Goal: Task Accomplishment & Management: Use online tool/utility

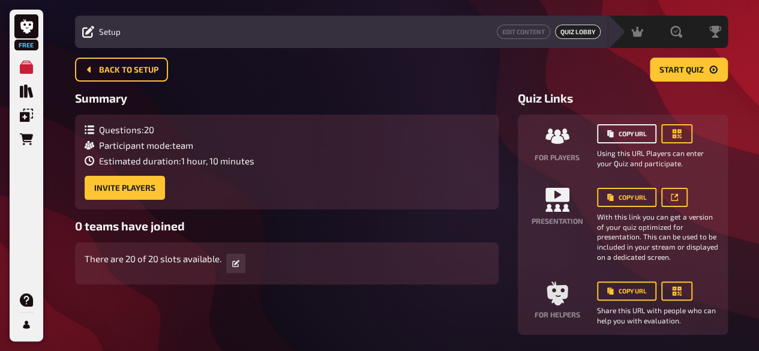
click at [617, 136] on button "Copy URL" at bounding box center [626, 133] width 59 height 19
click at [642, 135] on button "Copy URL" at bounding box center [626, 133] width 59 height 19
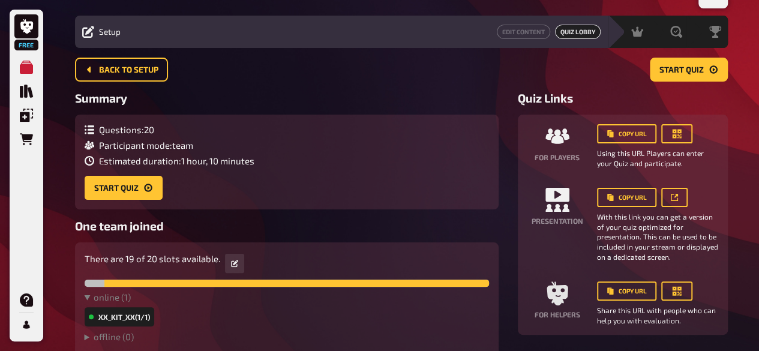
click at [721, 109] on div "Quiz Links For players Copy URL Using this URL Players can enter your Quiz and …" at bounding box center [623, 213] width 210 height 244
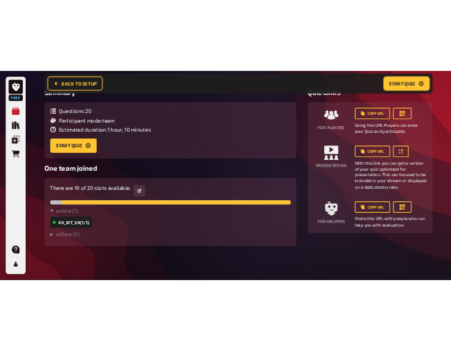
scroll to position [98, 0]
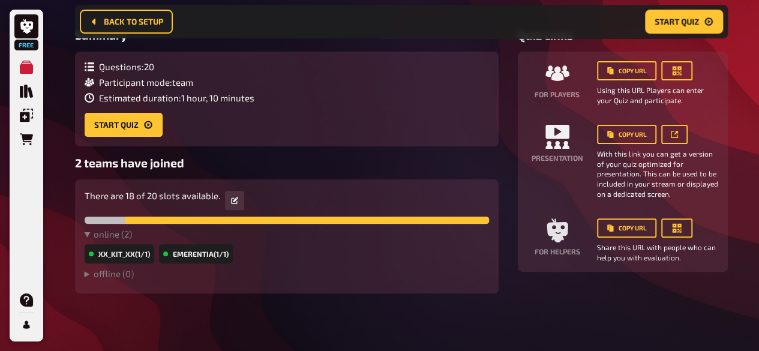
click at [681, 304] on div "2 Home My Quizzes [PERSON_NAME] Morning Meeting Quiz 1 Setup Setup Edit Content…" at bounding box center [401, 126] width 672 height 449
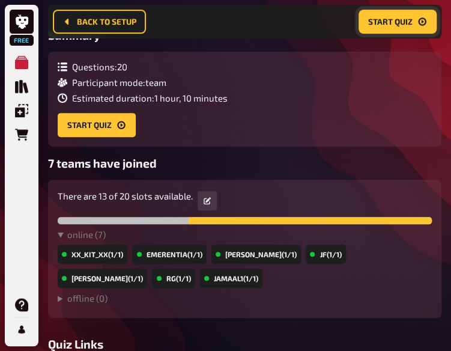
click at [398, 23] on span "Start Quiz" at bounding box center [390, 21] width 44 height 8
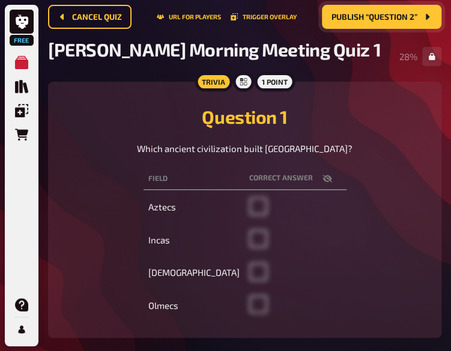
scroll to position [72, 0]
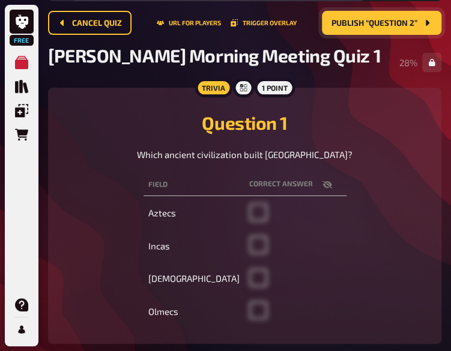
click at [380, 24] on span "Publish “Question 2”" at bounding box center [374, 23] width 86 height 8
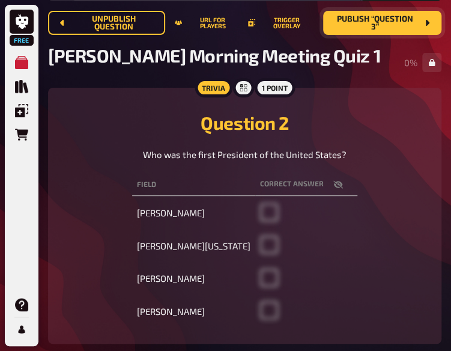
click at [380, 24] on span "Publish “Question 3”" at bounding box center [375, 23] width 85 height 16
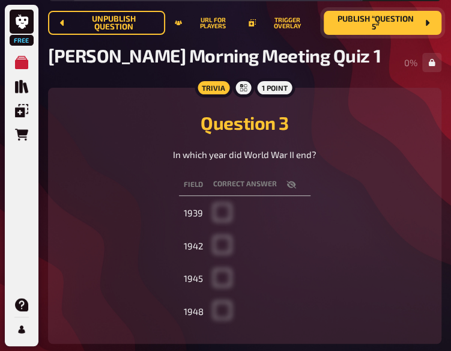
click at [380, 24] on span "Publish “Question 5”" at bounding box center [375, 23] width 84 height 16
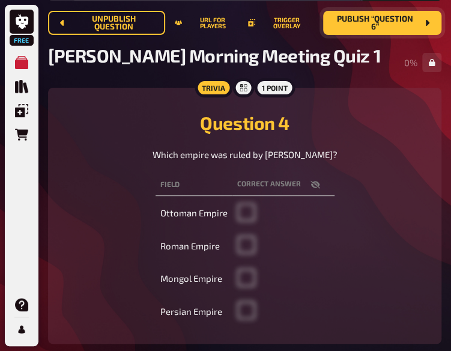
click at [380, 24] on span "Publish “Question 6”" at bounding box center [375, 23] width 85 height 16
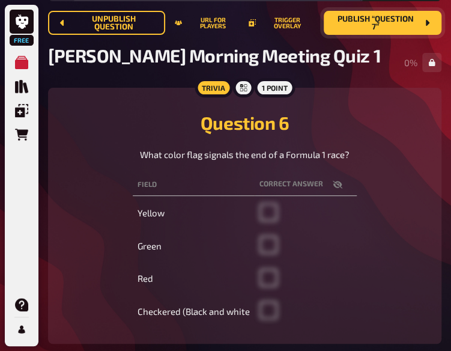
click at [380, 24] on span "Publish “Question 7”" at bounding box center [375, 23] width 84 height 16
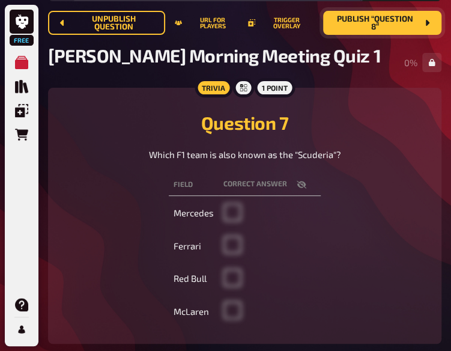
click at [380, 24] on span "Publish “Question 8”" at bounding box center [375, 23] width 85 height 16
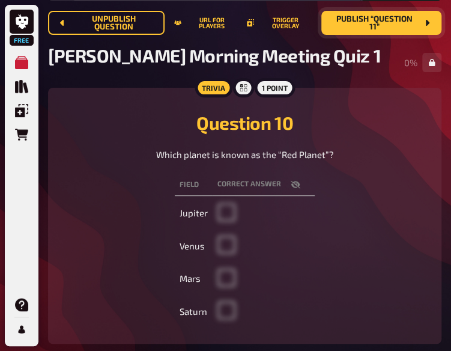
click at [380, 24] on span "Publish “Question 11”" at bounding box center [374, 23] width 86 height 16
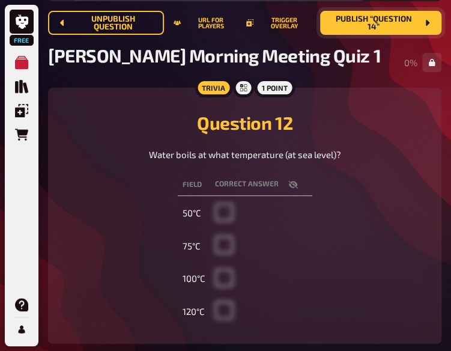
click at [380, 24] on span "Publish “Question 14”" at bounding box center [374, 23] width 88 height 16
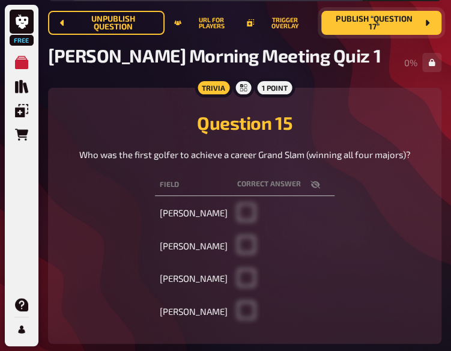
click at [380, 24] on span "Publish “Question 17”" at bounding box center [374, 23] width 86 height 16
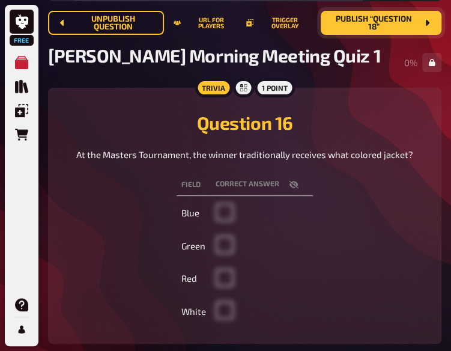
click at [380, 24] on span "Publish “Question 18”" at bounding box center [373, 23] width 87 height 16
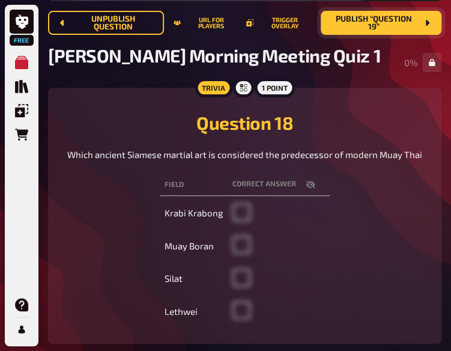
click at [380, 24] on span "Publish “Question 19”" at bounding box center [373, 23] width 87 height 16
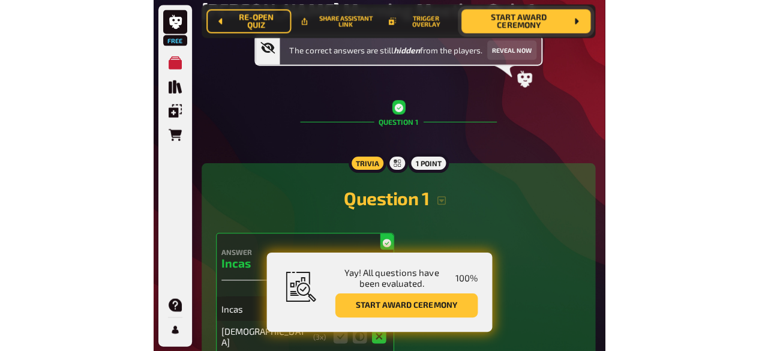
scroll to position [84, 0]
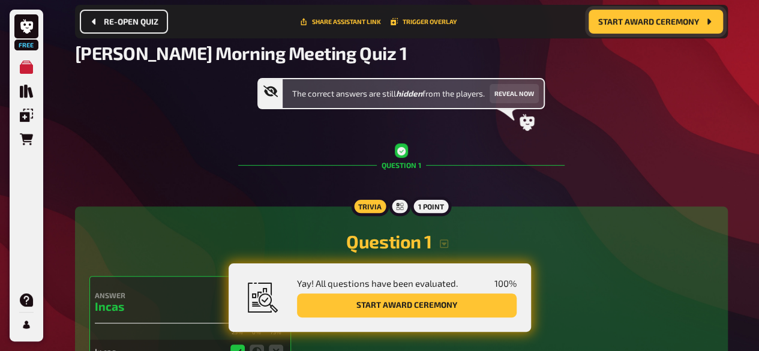
click at [110, 17] on span "Re-open Quiz" at bounding box center [131, 21] width 55 height 8
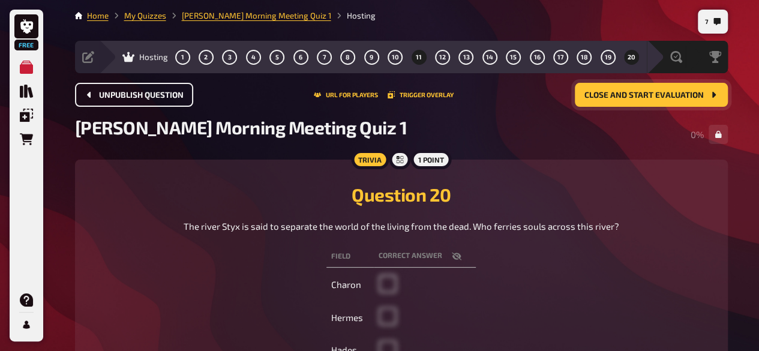
click at [413, 57] on button "11" at bounding box center [418, 56] width 19 height 19
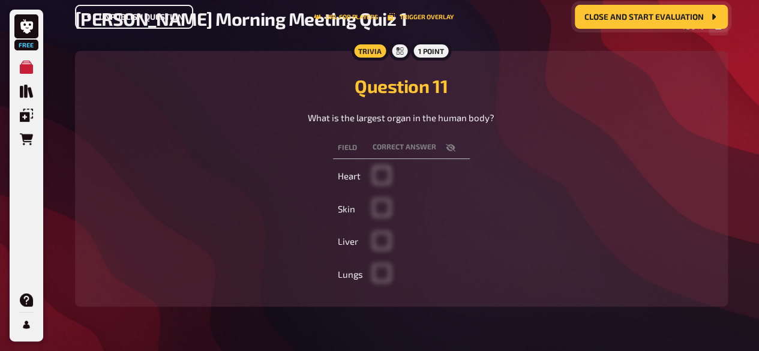
scroll to position [47, 0]
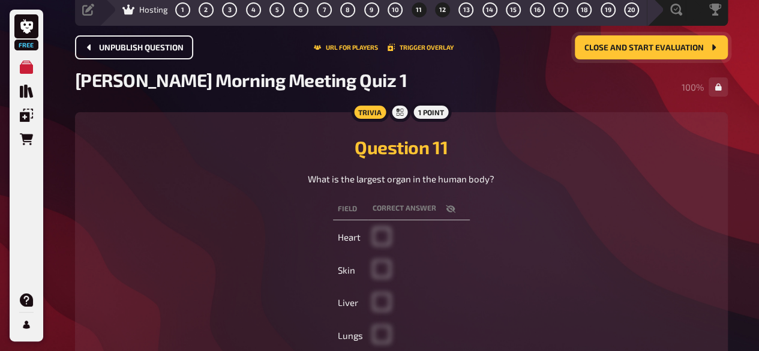
click at [441, 9] on span "12" at bounding box center [442, 10] width 7 height 7
click at [466, 10] on span "13" at bounding box center [466, 10] width 7 height 7
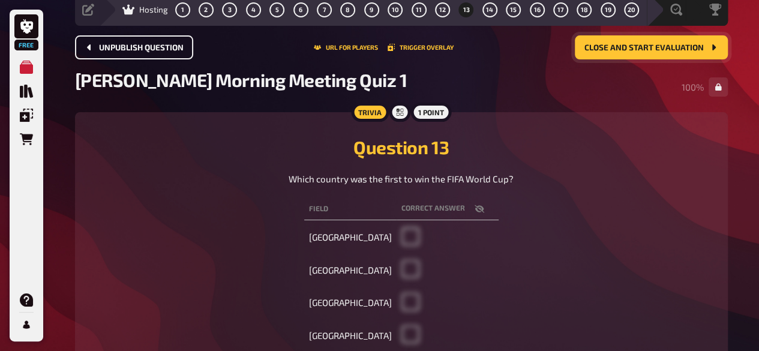
click at [405, 75] on div "[PERSON_NAME] Morning Meeting Quiz 1 100 %" at bounding box center [401, 87] width 653 height 36
click at [633, 11] on span "20" at bounding box center [632, 10] width 8 height 7
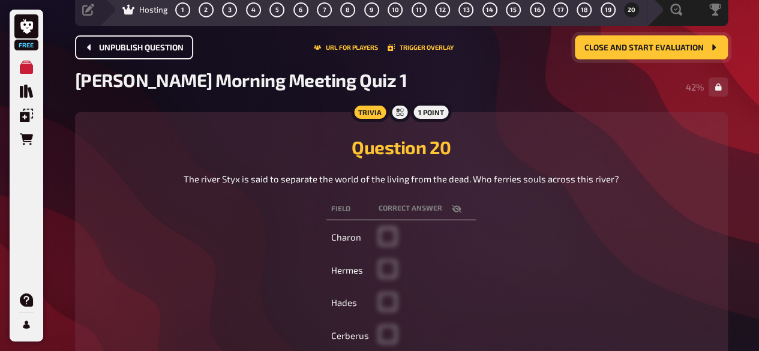
click at [269, 139] on h2 "Question 20" at bounding box center [401, 147] width 624 height 22
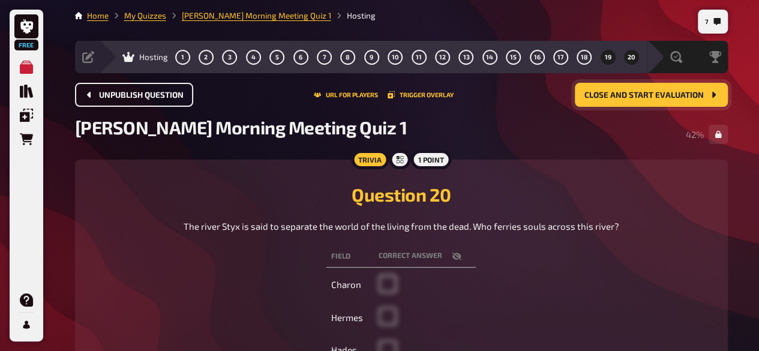
click at [609, 56] on span "19" at bounding box center [608, 57] width 7 height 7
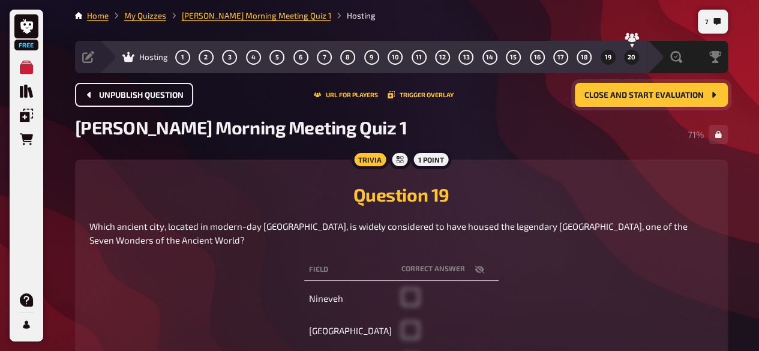
click at [628, 58] on span "20" at bounding box center [632, 57] width 8 height 7
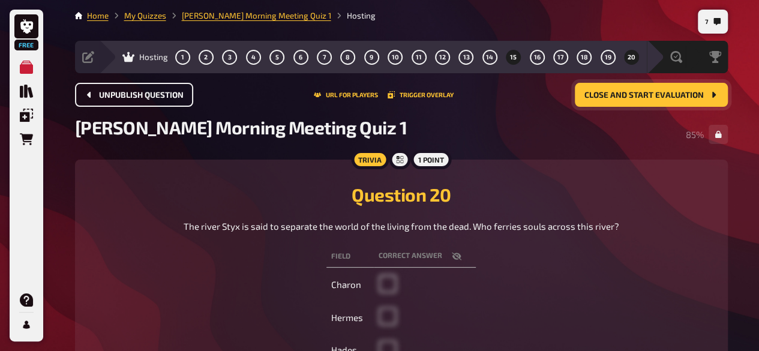
click at [510, 58] on span "15" at bounding box center [513, 57] width 7 height 7
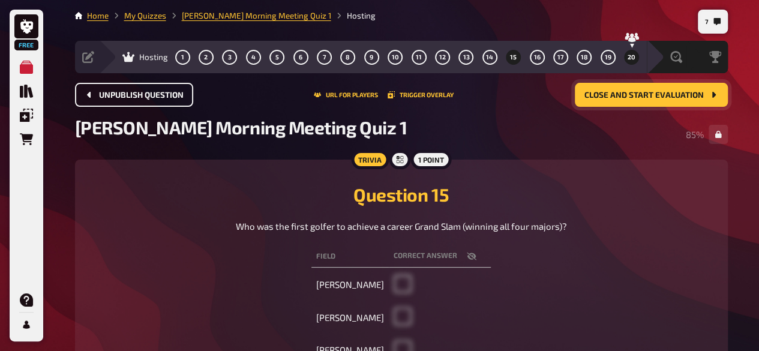
click at [631, 57] on span "20" at bounding box center [632, 57] width 8 height 7
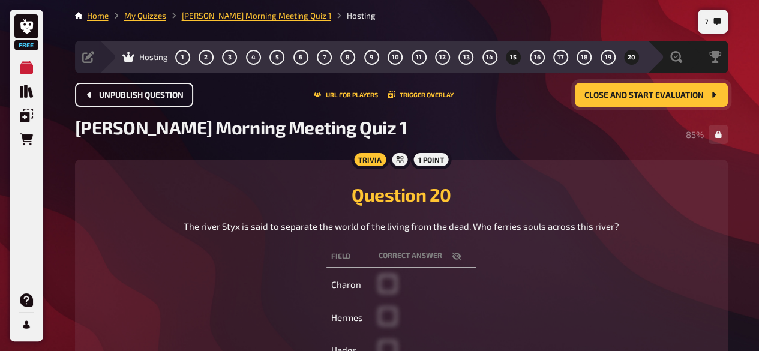
click at [517, 61] on button "15" at bounding box center [513, 56] width 19 height 19
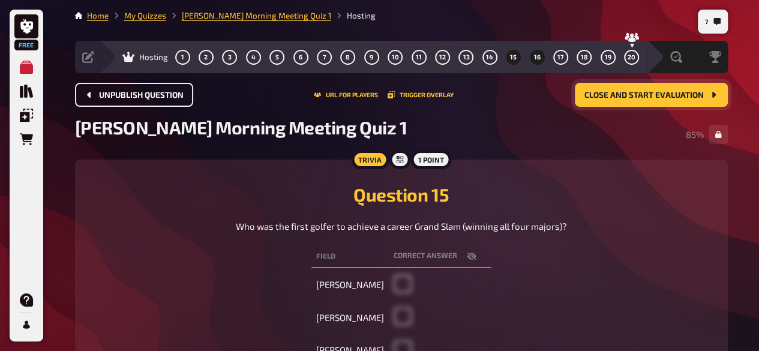
click at [538, 61] on button "16" at bounding box center [537, 56] width 19 height 19
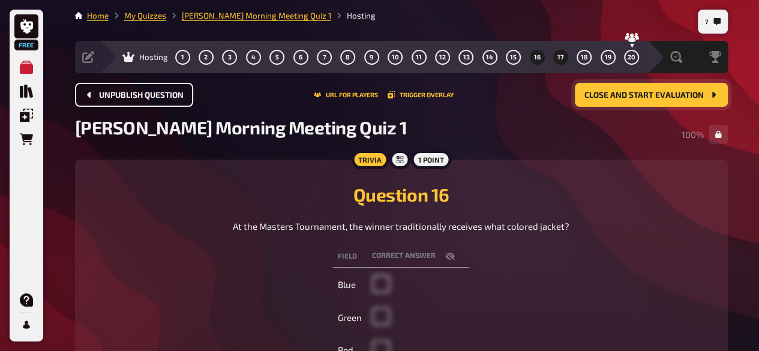
click at [561, 59] on span "17" at bounding box center [561, 57] width 7 height 7
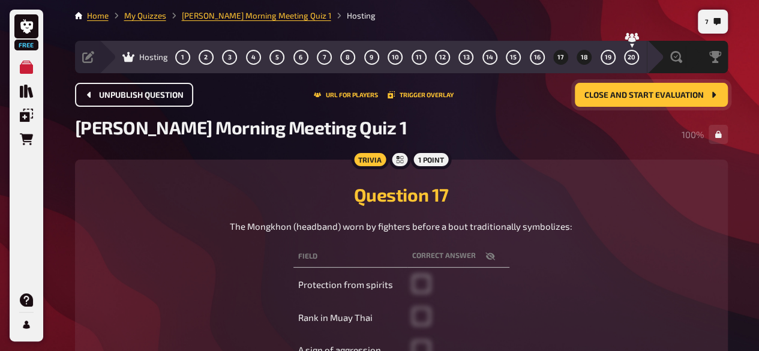
click at [592, 57] on button "18" at bounding box center [584, 56] width 19 height 19
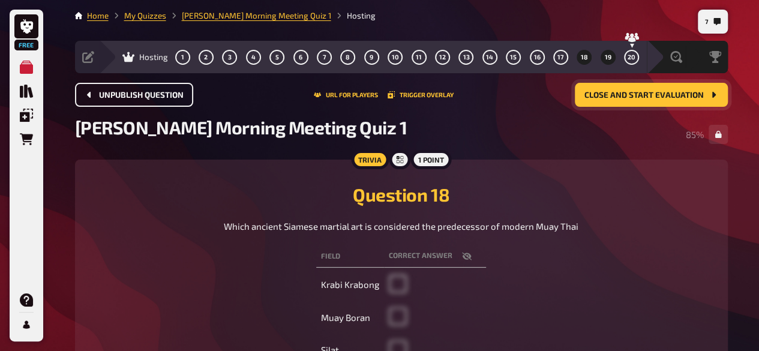
click at [606, 59] on span "19" at bounding box center [608, 57] width 7 height 7
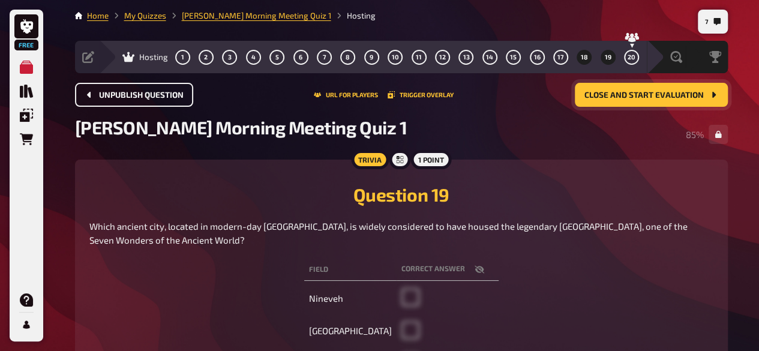
click at [581, 62] on button "18" at bounding box center [584, 56] width 19 height 19
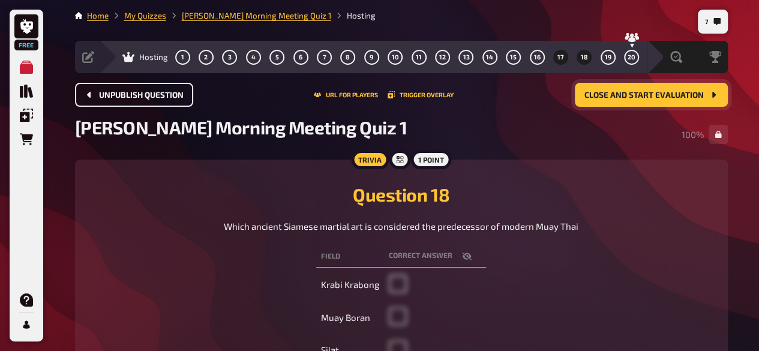
click at [558, 57] on span "17" at bounding box center [561, 57] width 7 height 7
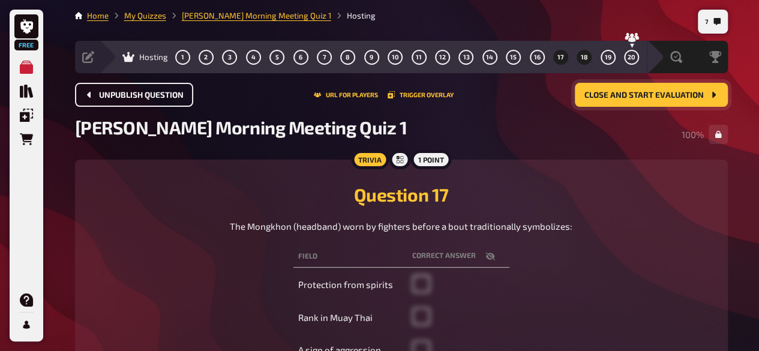
click at [586, 57] on span "18" at bounding box center [584, 57] width 7 height 7
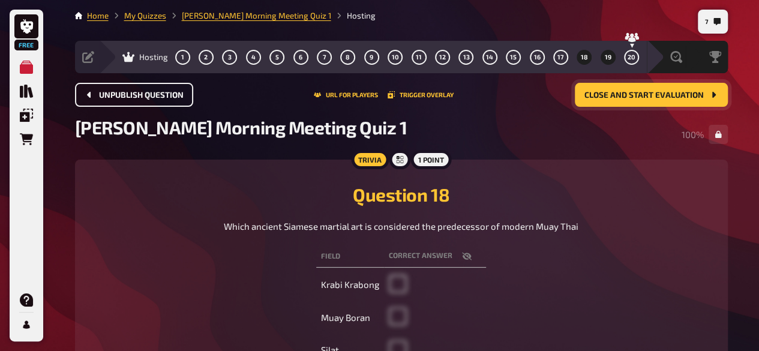
click at [605, 56] on span "19" at bounding box center [608, 57] width 7 height 7
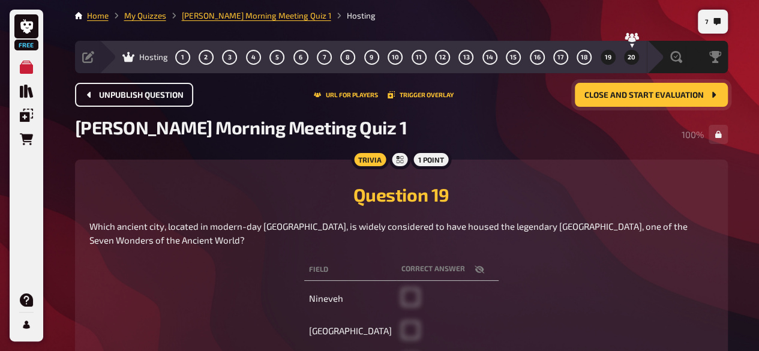
click at [628, 57] on span "20" at bounding box center [632, 57] width 8 height 7
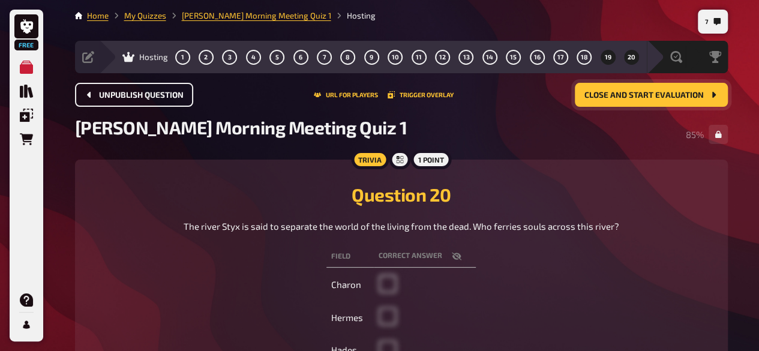
click at [601, 55] on button "19" at bounding box center [607, 56] width 19 height 19
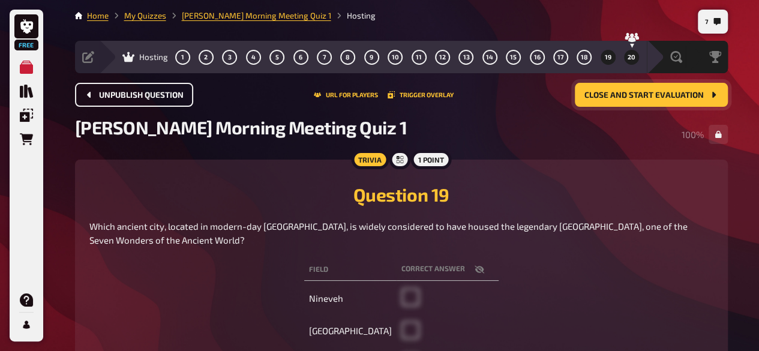
click at [633, 55] on span "20" at bounding box center [632, 57] width 8 height 7
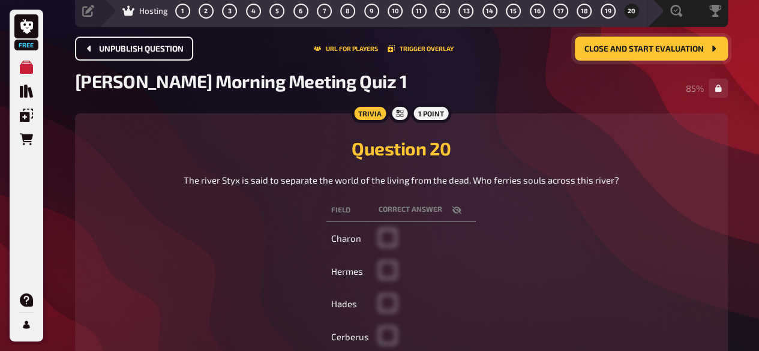
scroll to position [47, 0]
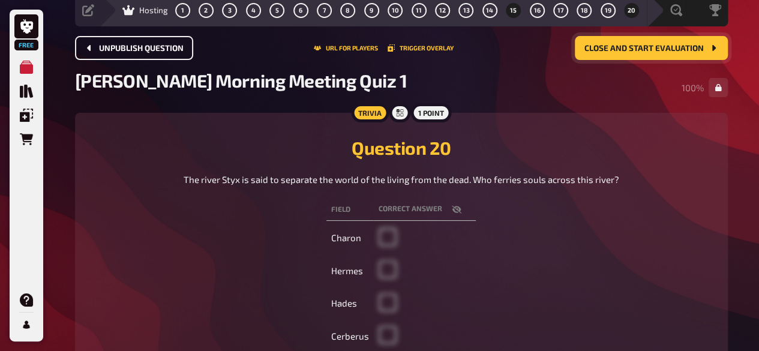
click at [512, 13] on span "15" at bounding box center [513, 10] width 7 height 7
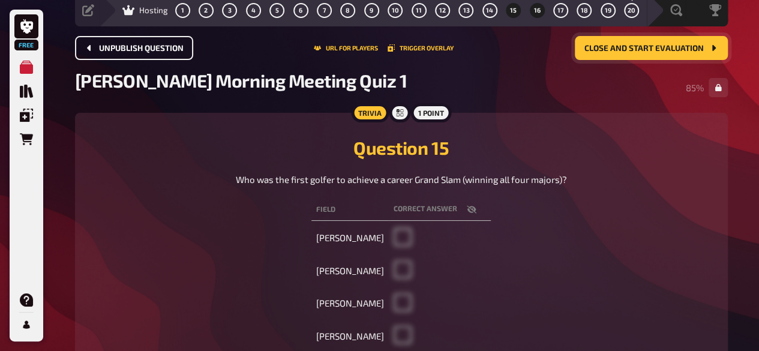
click at [535, 13] on span "16" at bounding box center [537, 10] width 7 height 7
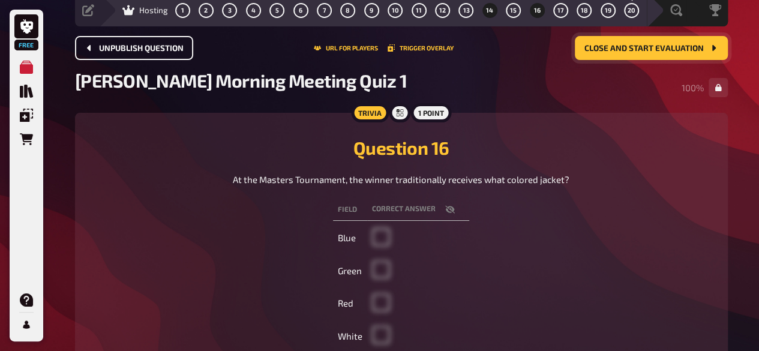
click at [485, 11] on button "14" at bounding box center [489, 10] width 19 height 19
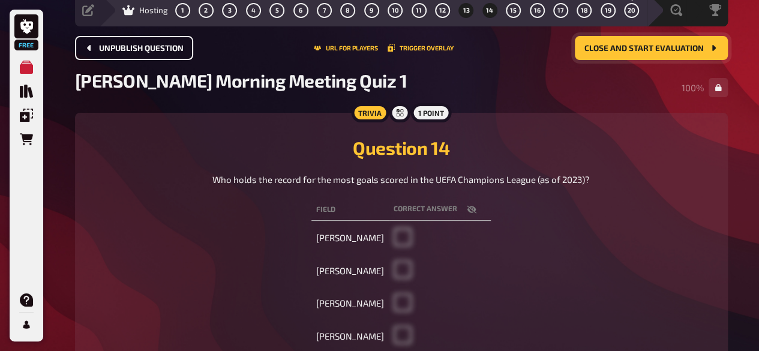
click at [459, 10] on button "13" at bounding box center [466, 10] width 19 height 19
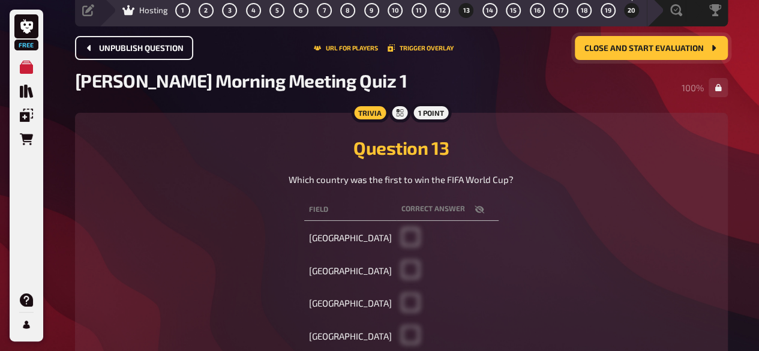
click at [629, 8] on span "20" at bounding box center [632, 10] width 8 height 7
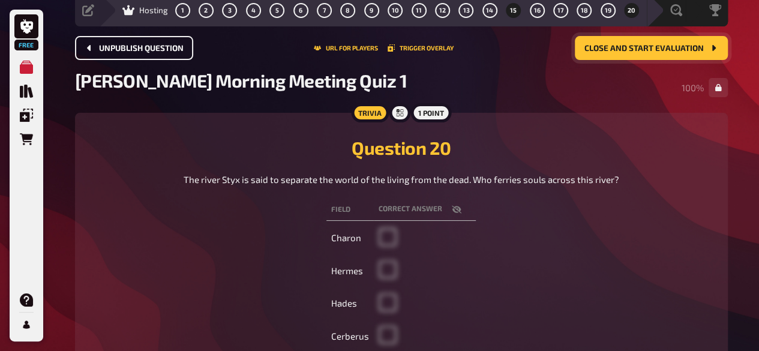
click at [511, 8] on span "15" at bounding box center [513, 10] width 7 height 7
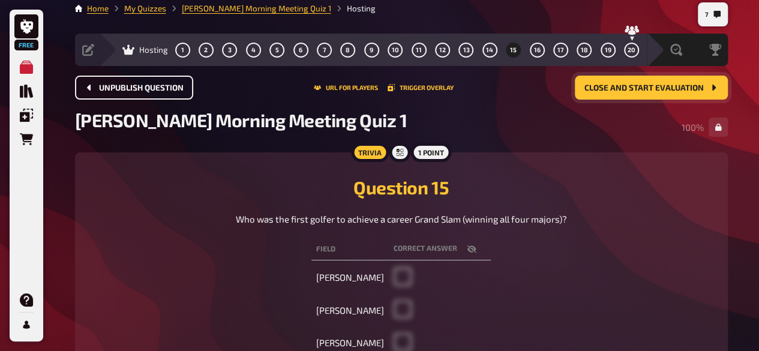
scroll to position [3, 0]
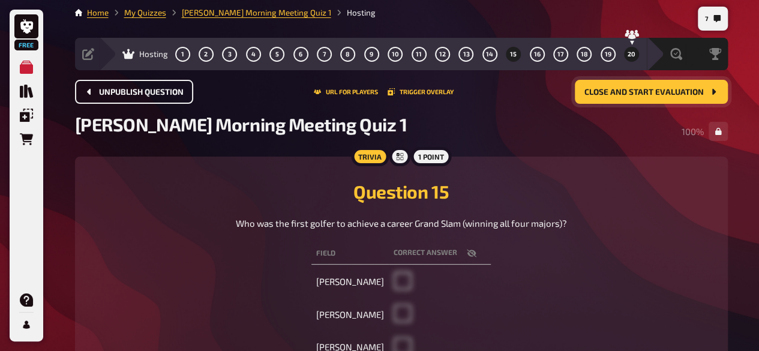
click at [635, 52] on span "20" at bounding box center [632, 54] width 8 height 7
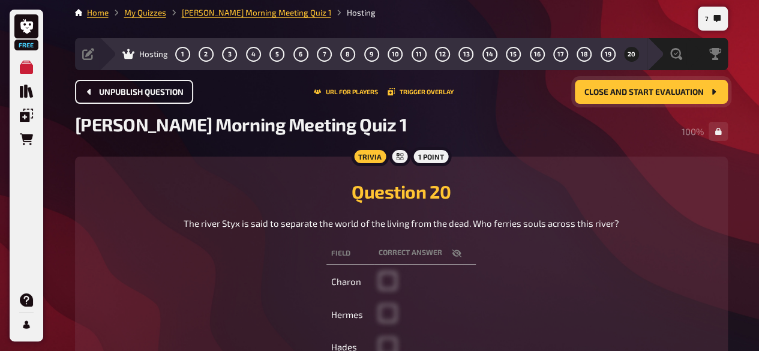
click at [625, 92] on span "Close and start evaluation" at bounding box center [644, 92] width 119 height 8
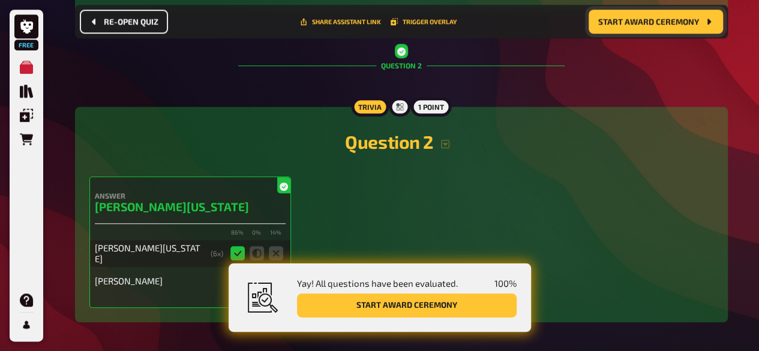
scroll to position [401, 0]
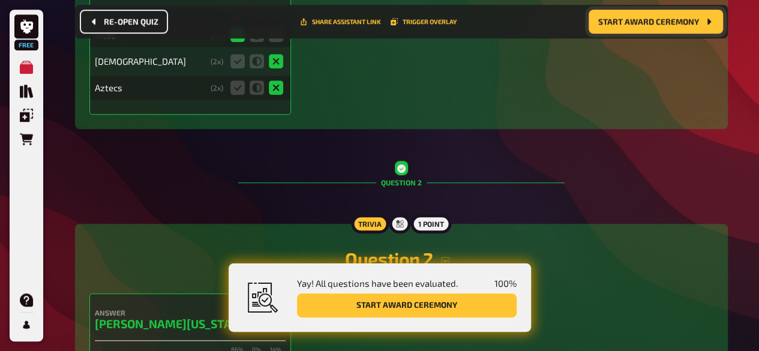
click at [446, 306] on button "Start award ceremony" at bounding box center [407, 306] width 220 height 24
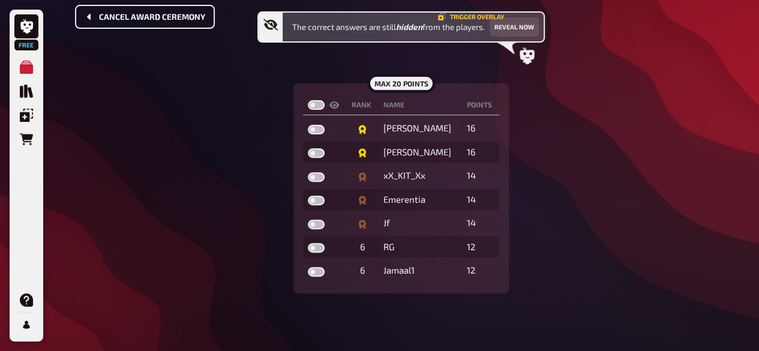
scroll to position [151, 0]
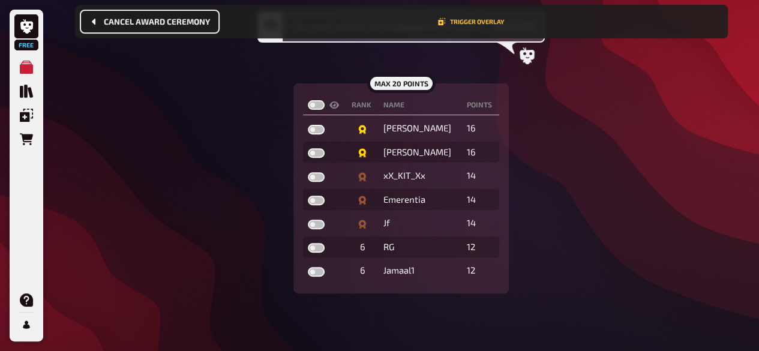
click at [203, 224] on div "The correct answers are still hidden from the players. Reveal now max 20 points…" at bounding box center [401, 152] width 653 height 282
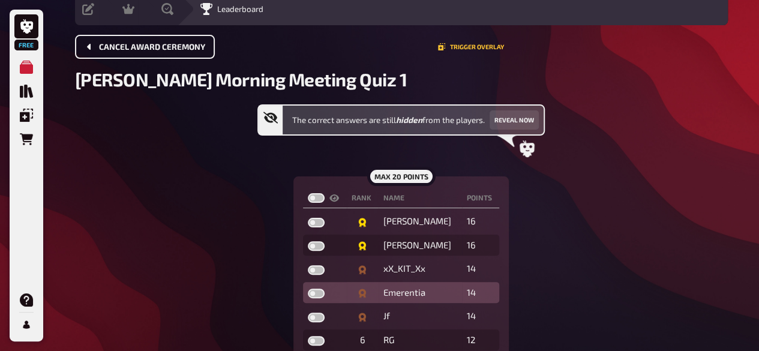
scroll to position [46, 0]
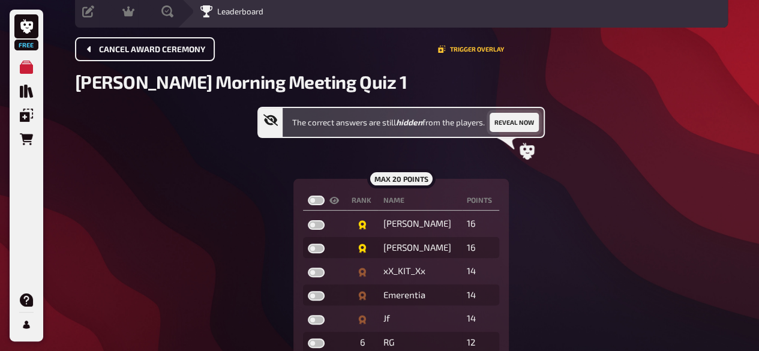
click at [518, 118] on button "Reveal now" at bounding box center [514, 122] width 49 height 19
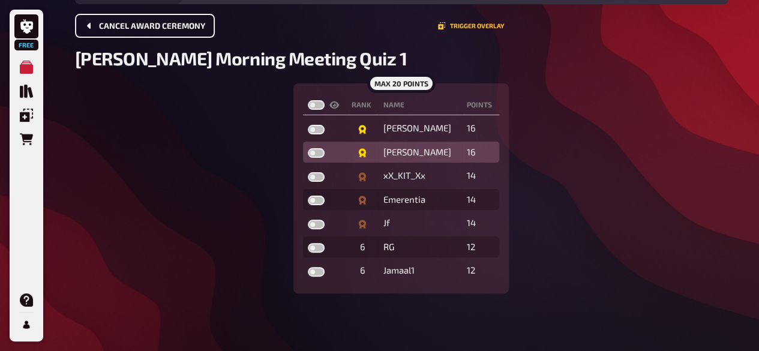
scroll to position [68, 0]
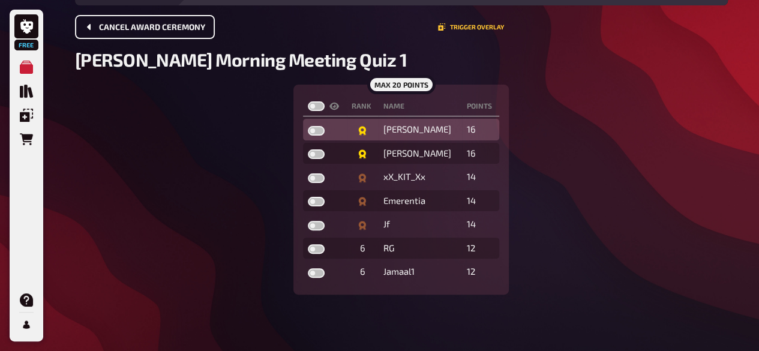
click at [315, 130] on label at bounding box center [316, 131] width 17 height 10
click at [308, 126] on input "checkbox" at bounding box center [307, 125] width 1 height 1
click at [315, 130] on label at bounding box center [316, 131] width 17 height 10
click at [308, 126] on input "checkbox" at bounding box center [307, 125] width 1 height 1
checkbox input "false"
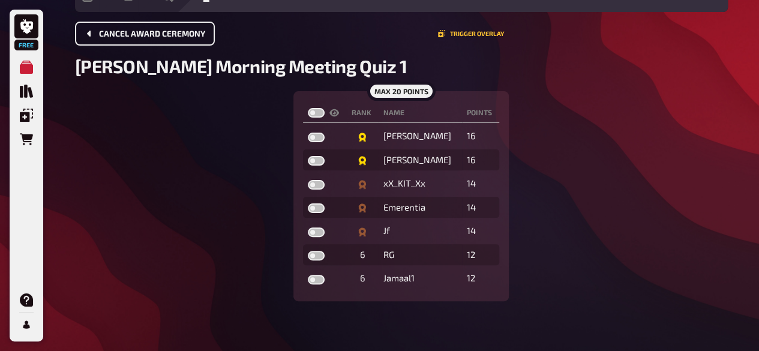
scroll to position [69, 0]
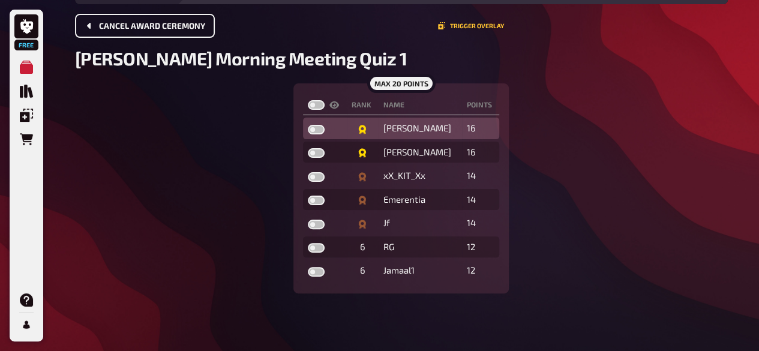
click at [414, 133] on td "[PERSON_NAME]" at bounding box center [420, 129] width 83 height 22
